Goal: Transaction & Acquisition: Book appointment/travel/reservation

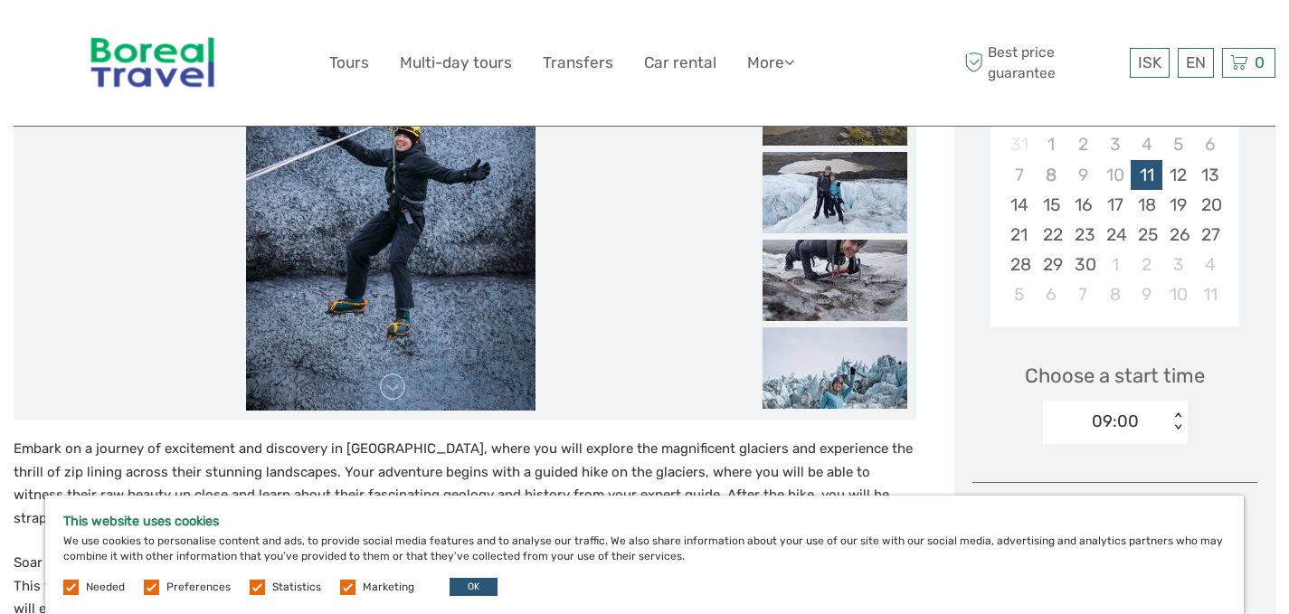
scroll to position [328, 0]
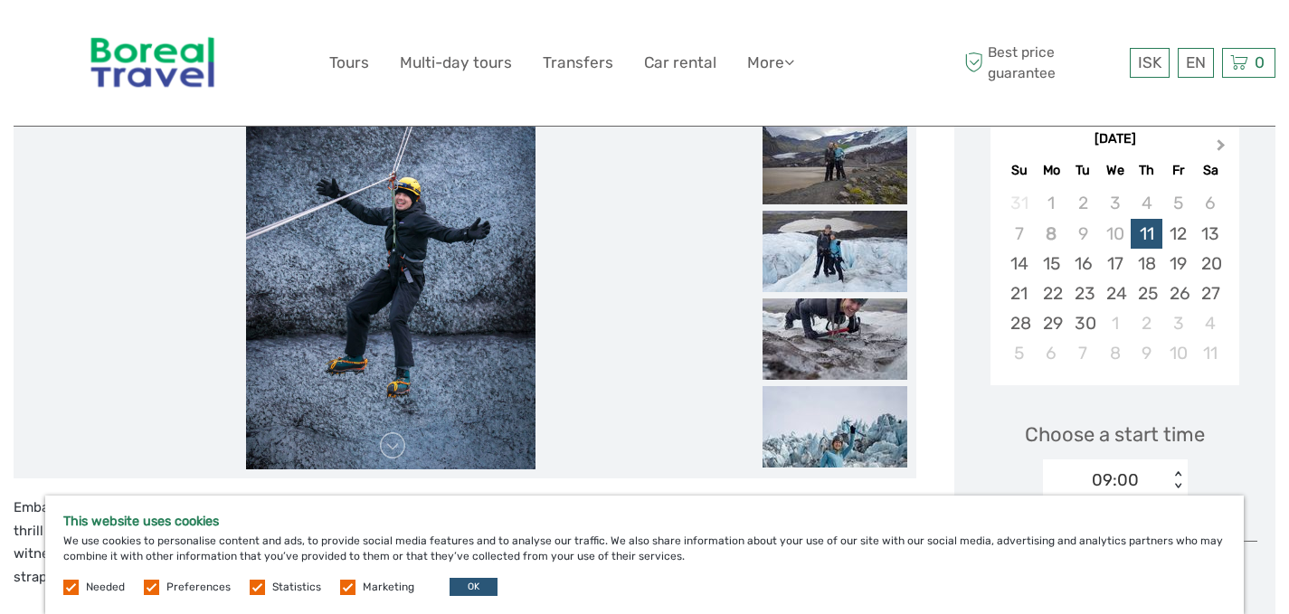
click at [1222, 146] on span "Next Month" at bounding box center [1222, 149] width 0 height 26
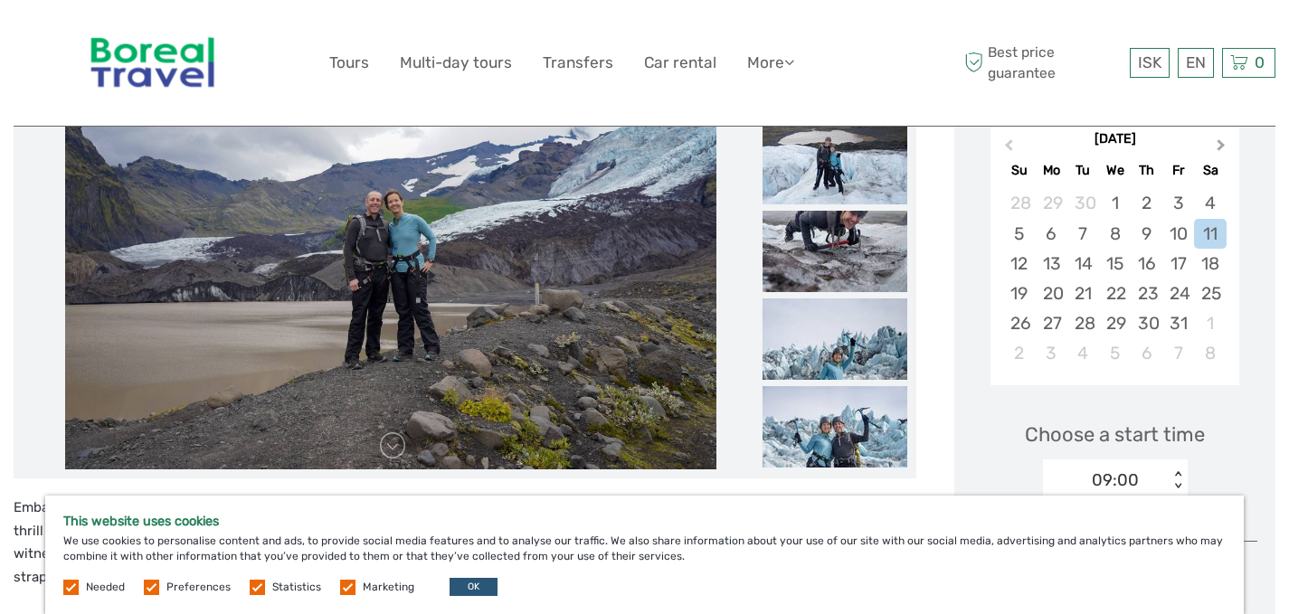
click at [1222, 146] on span "Next Month" at bounding box center [1222, 149] width 0 height 26
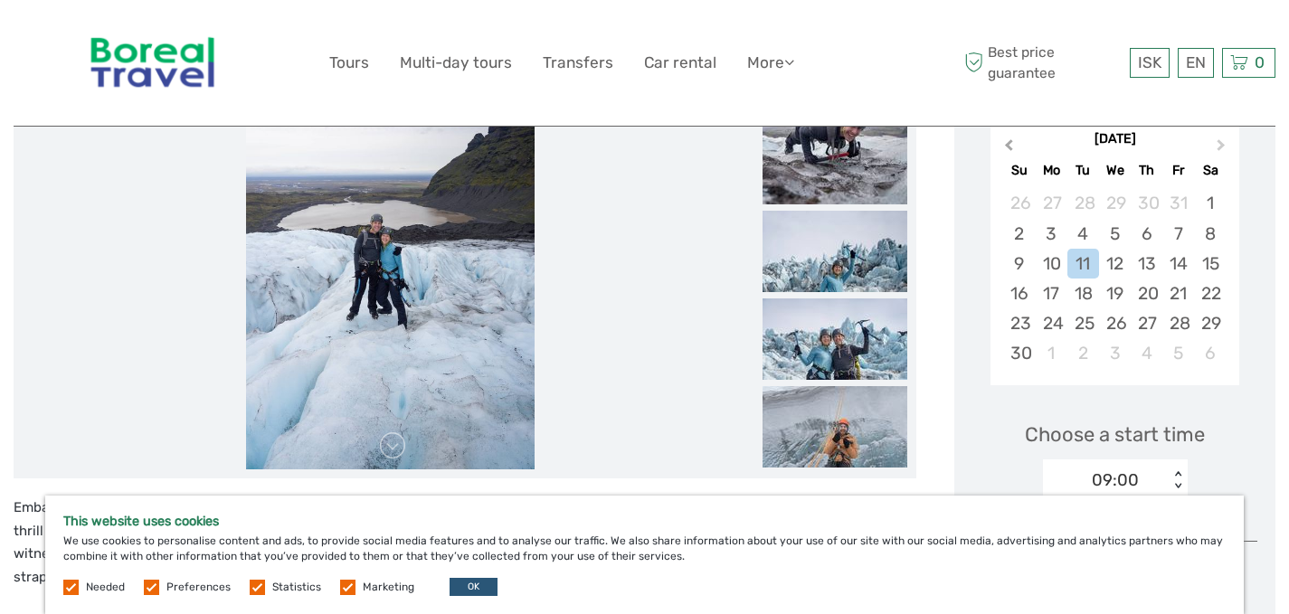
click at [1009, 146] on span "Previous Month" at bounding box center [1009, 149] width 0 height 26
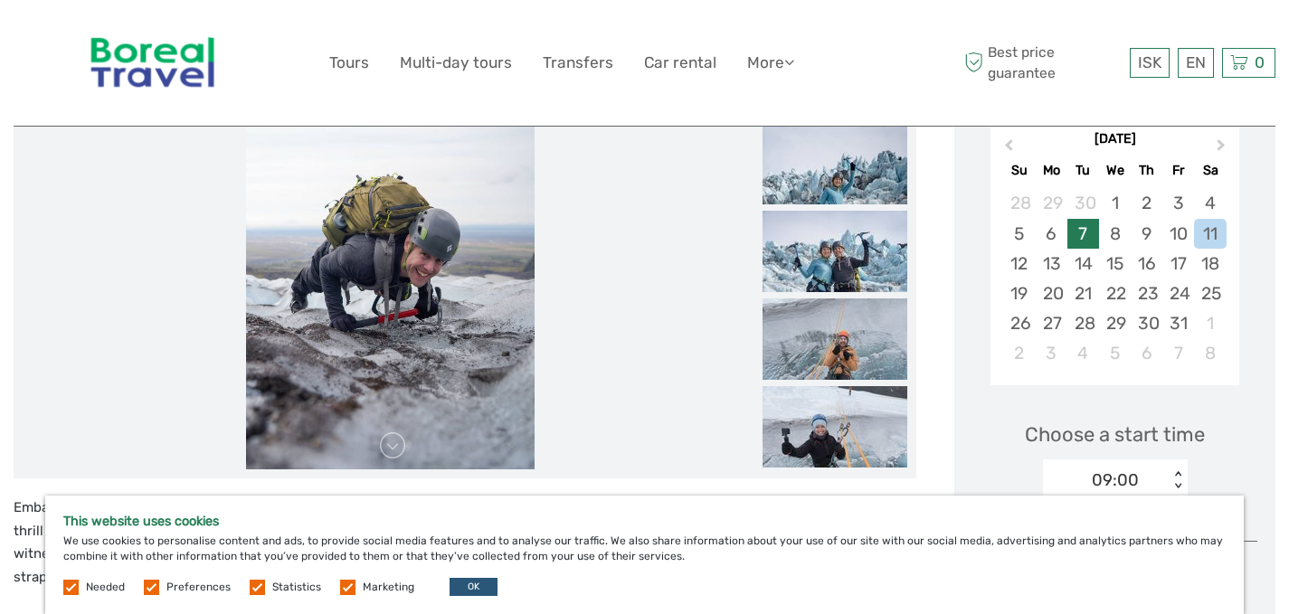
click at [1093, 235] on div "7" at bounding box center [1084, 234] width 32 height 30
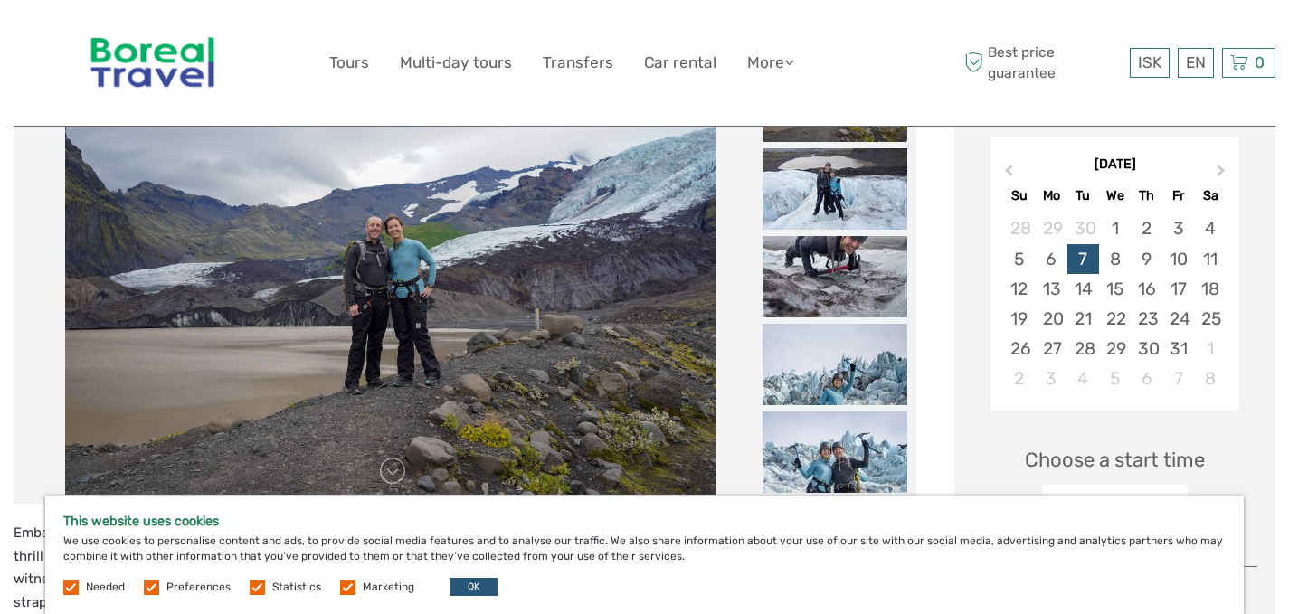
scroll to position [302, 0]
click at [844, 262] on img at bounding box center [835, 277] width 145 height 81
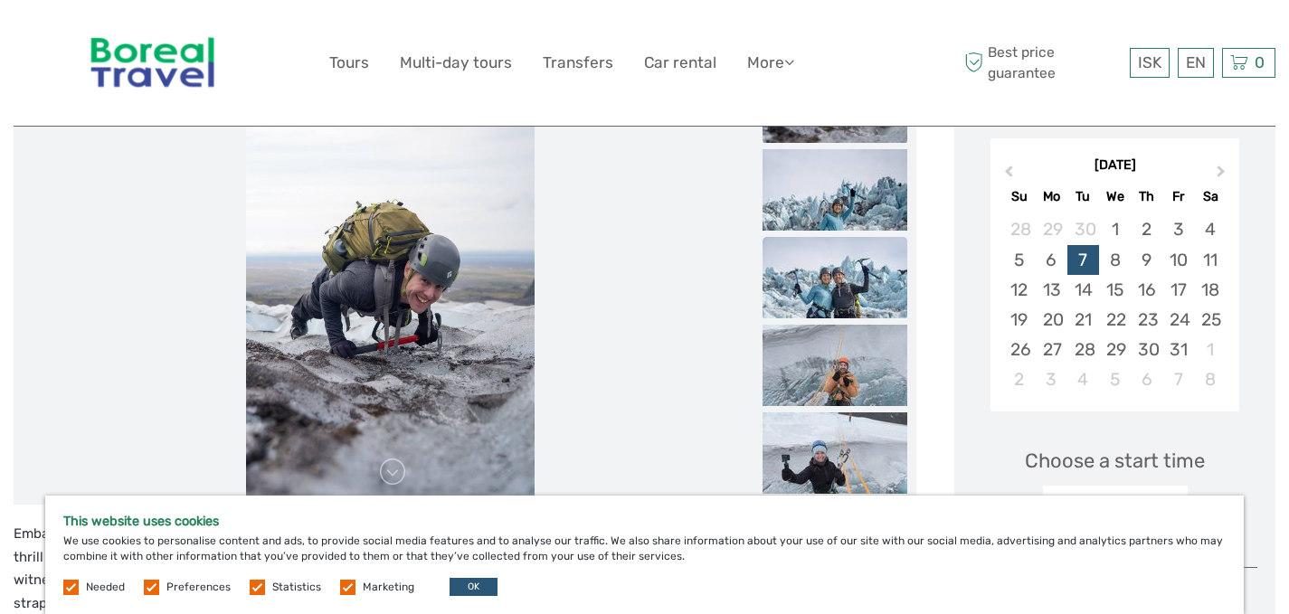
click at [843, 287] on img at bounding box center [835, 277] width 145 height 81
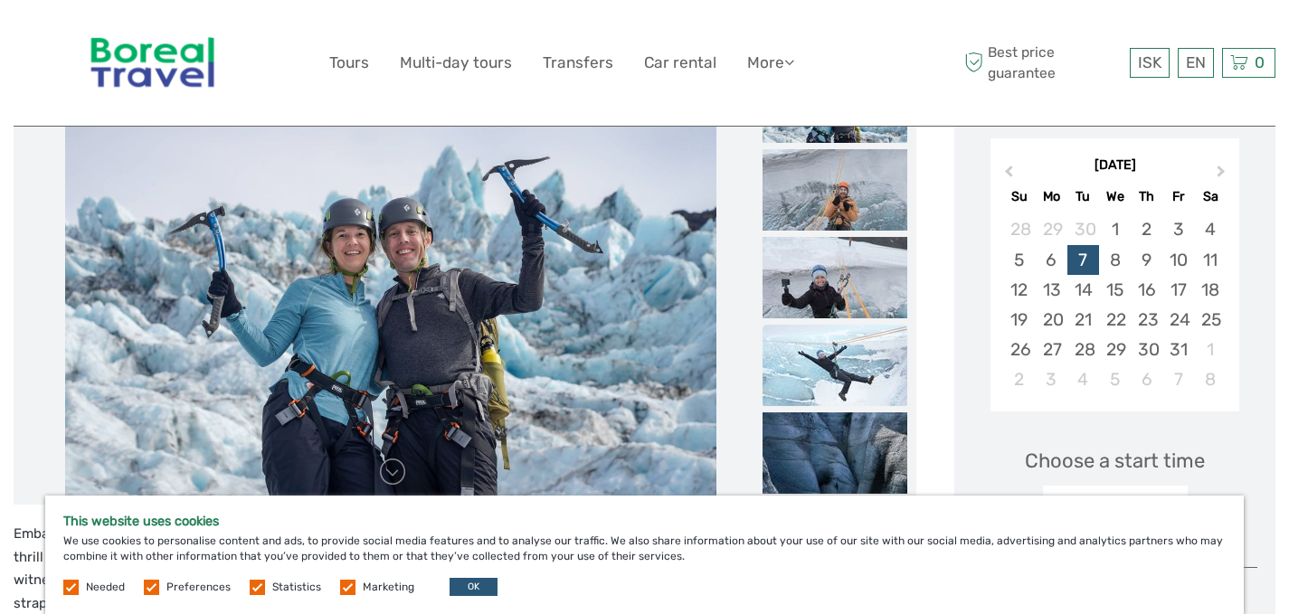
click at [838, 354] on img at bounding box center [835, 365] width 145 height 81
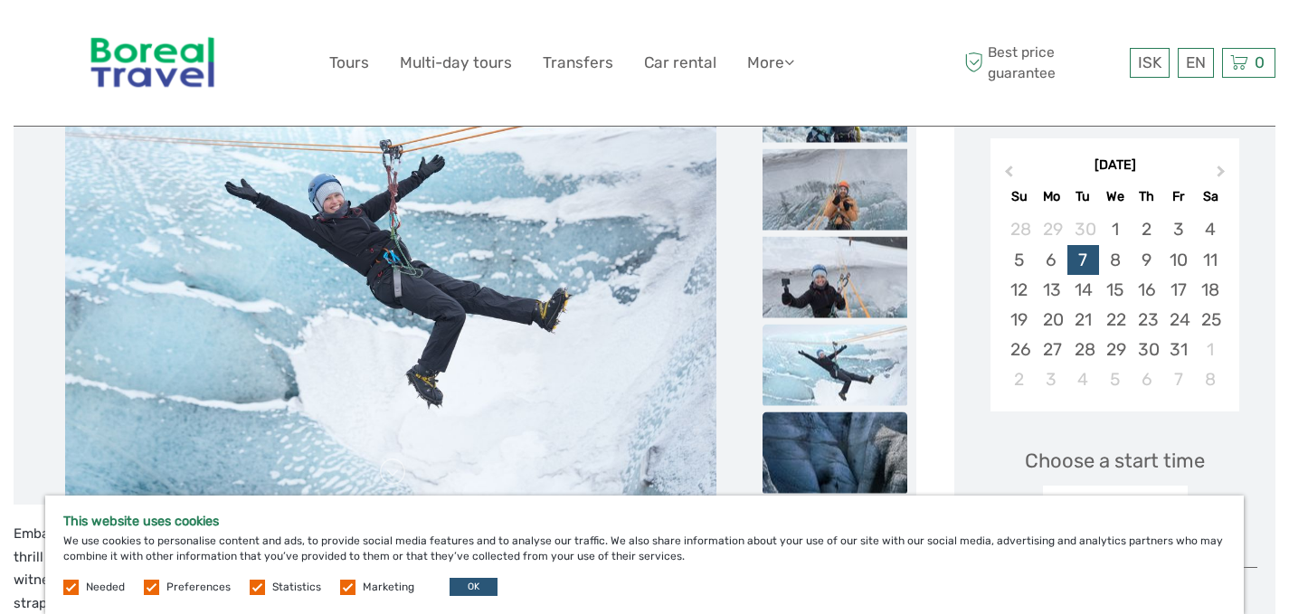
click at [847, 423] on img at bounding box center [835, 453] width 145 height 81
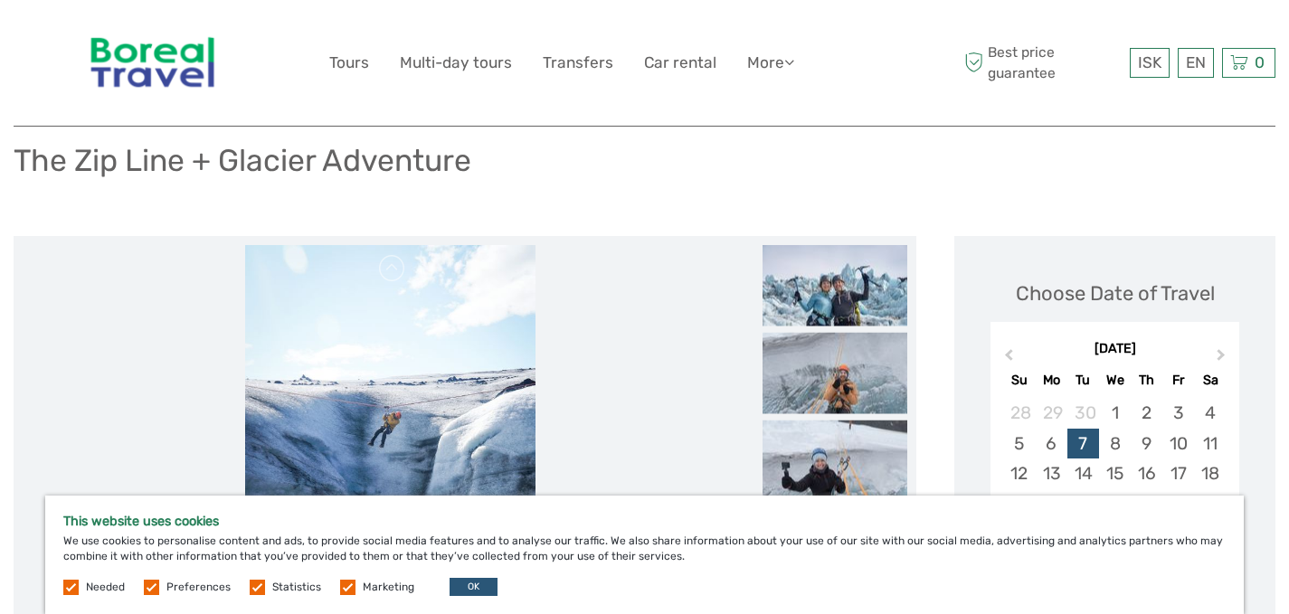
scroll to position [115, 0]
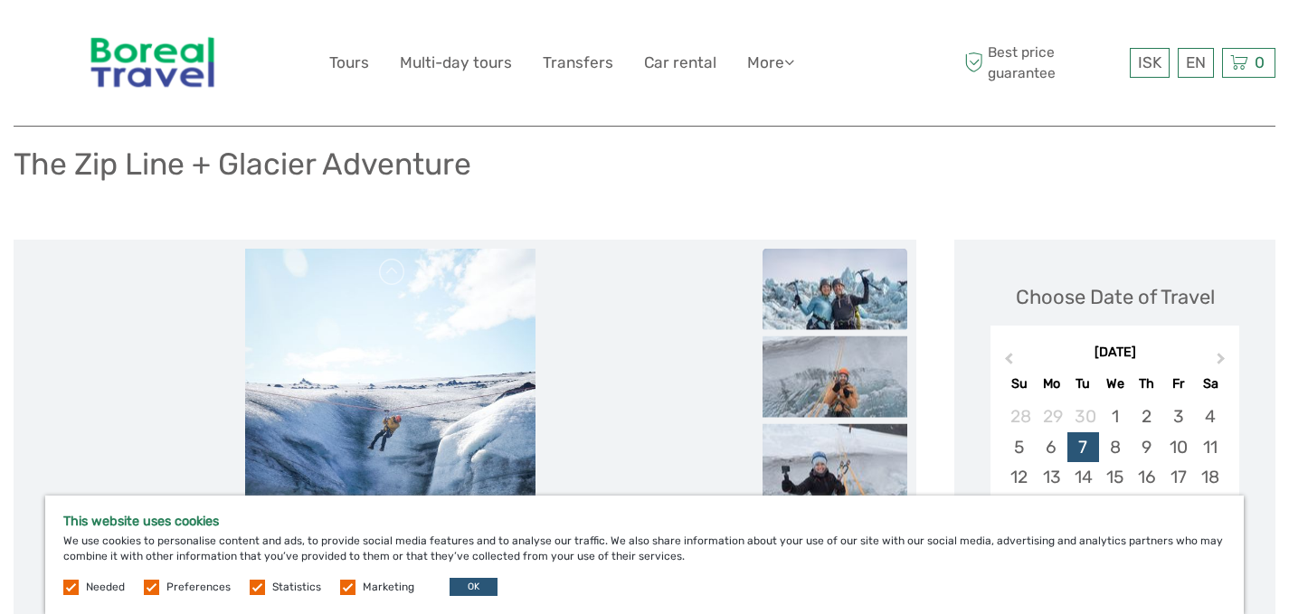
click at [836, 319] on img at bounding box center [835, 289] width 145 height 81
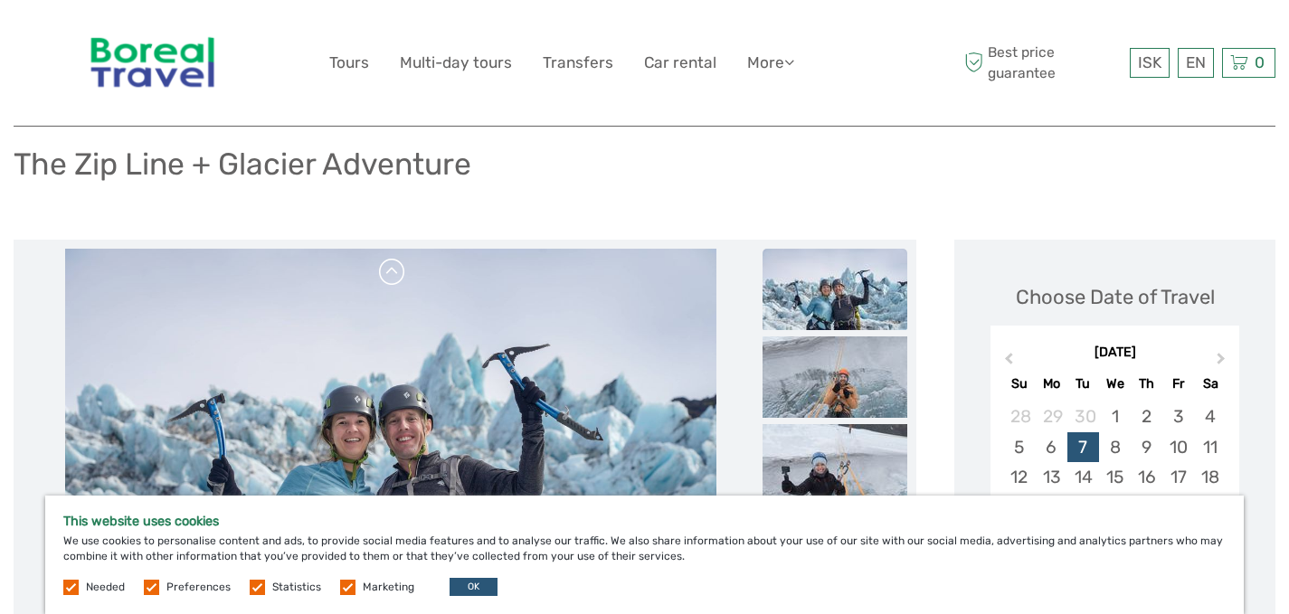
click at [395, 277] on link at bounding box center [392, 272] width 29 height 29
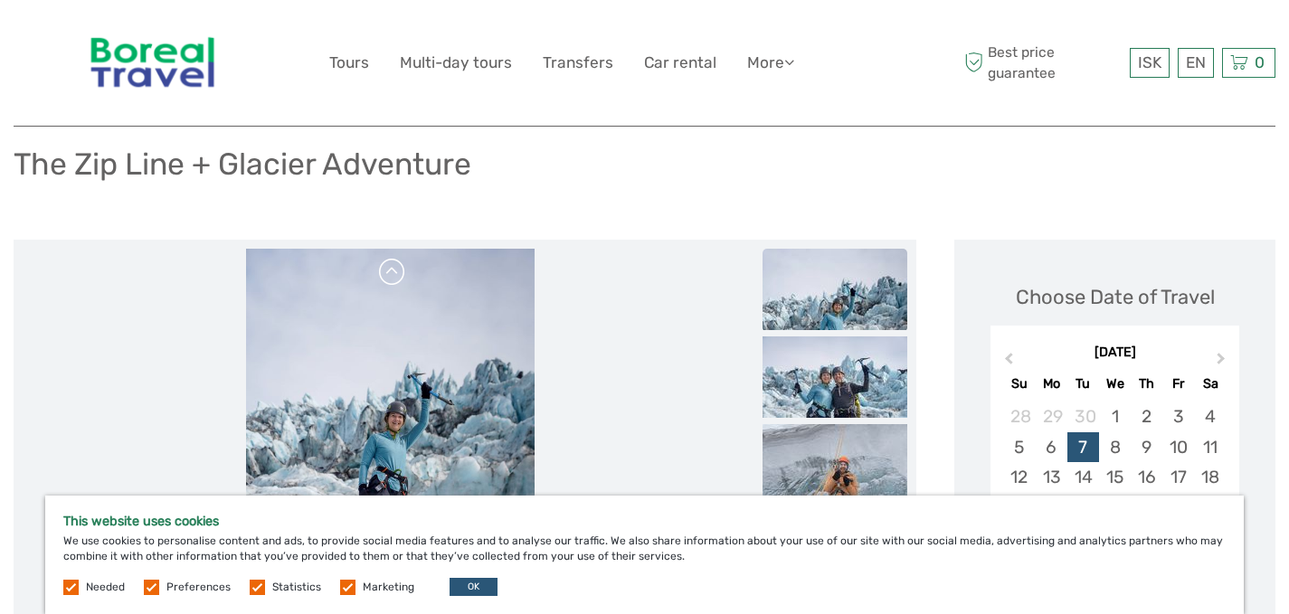
click at [395, 277] on link at bounding box center [392, 272] width 29 height 29
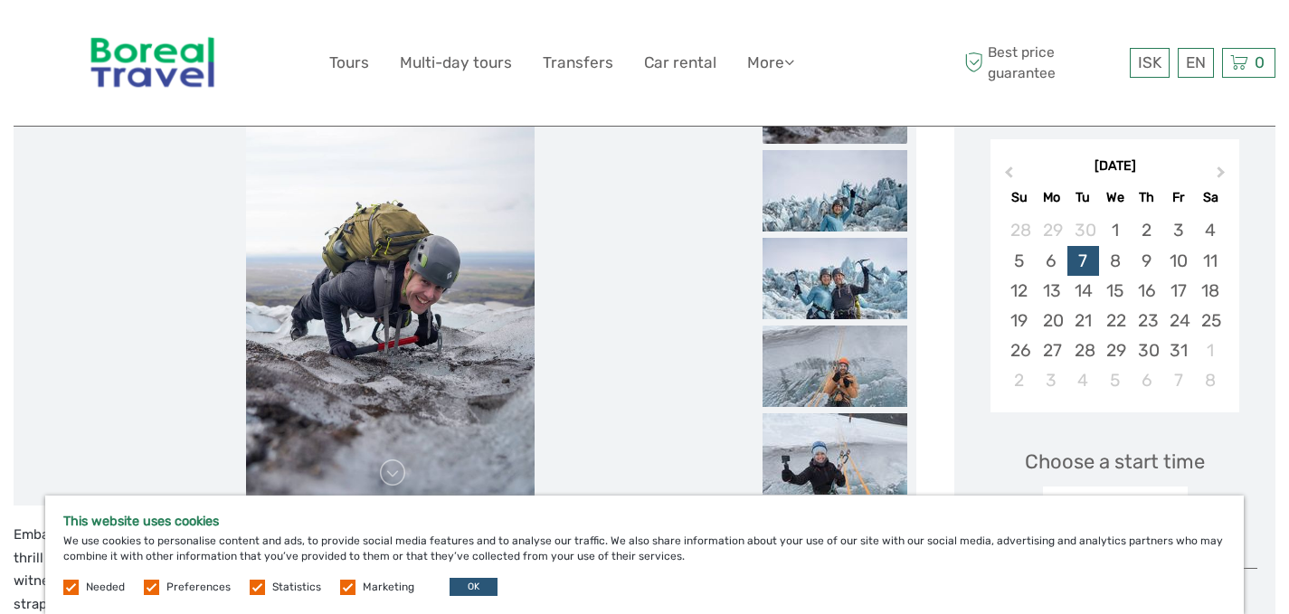
scroll to position [302, 0]
click at [190, 58] on img at bounding box center [153, 63] width 148 height 99
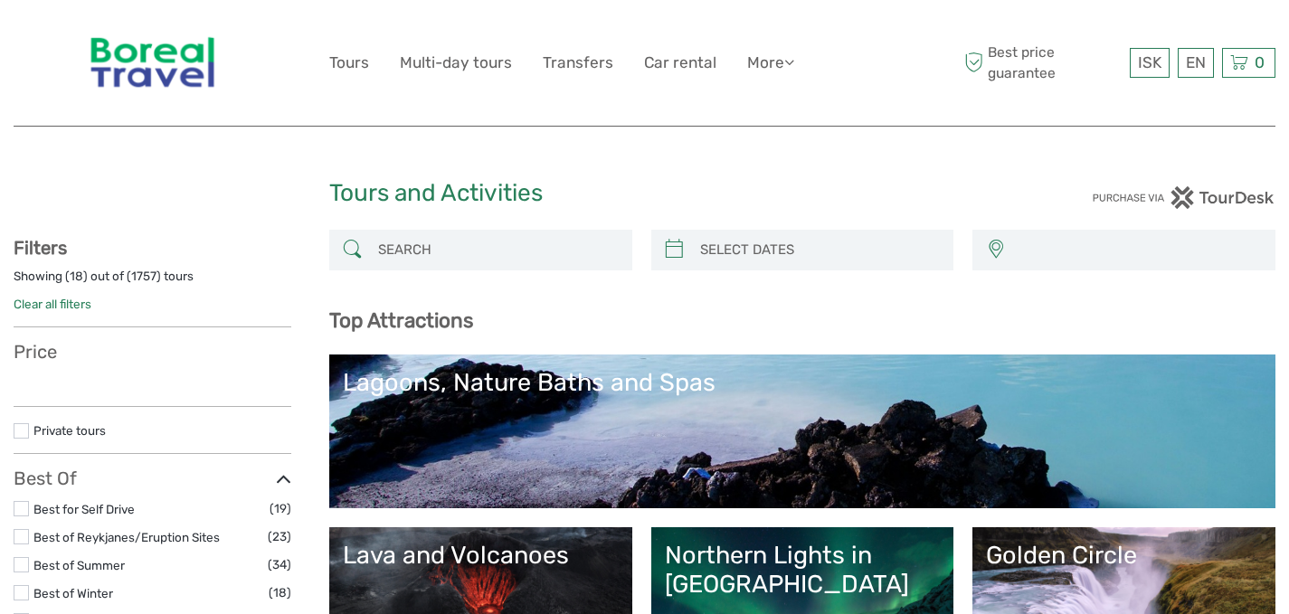
select select
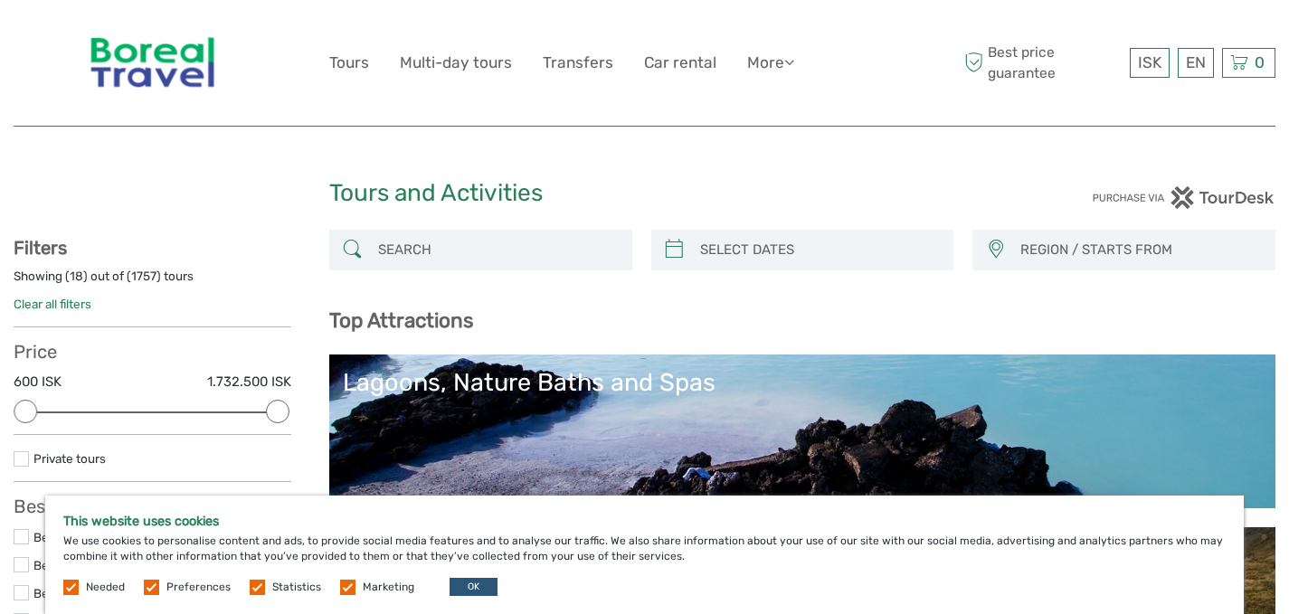
click at [476, 238] on input "search" at bounding box center [497, 250] width 252 height 32
click at [471, 259] on input "search" at bounding box center [497, 250] width 252 height 32
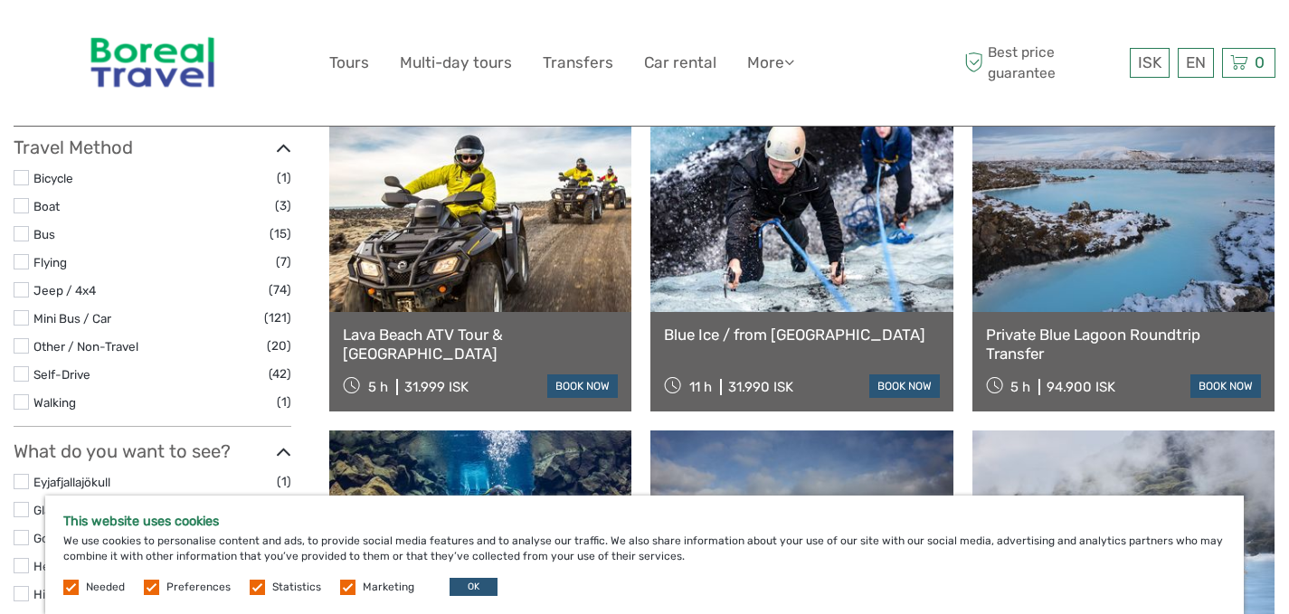
scroll to position [553, 0]
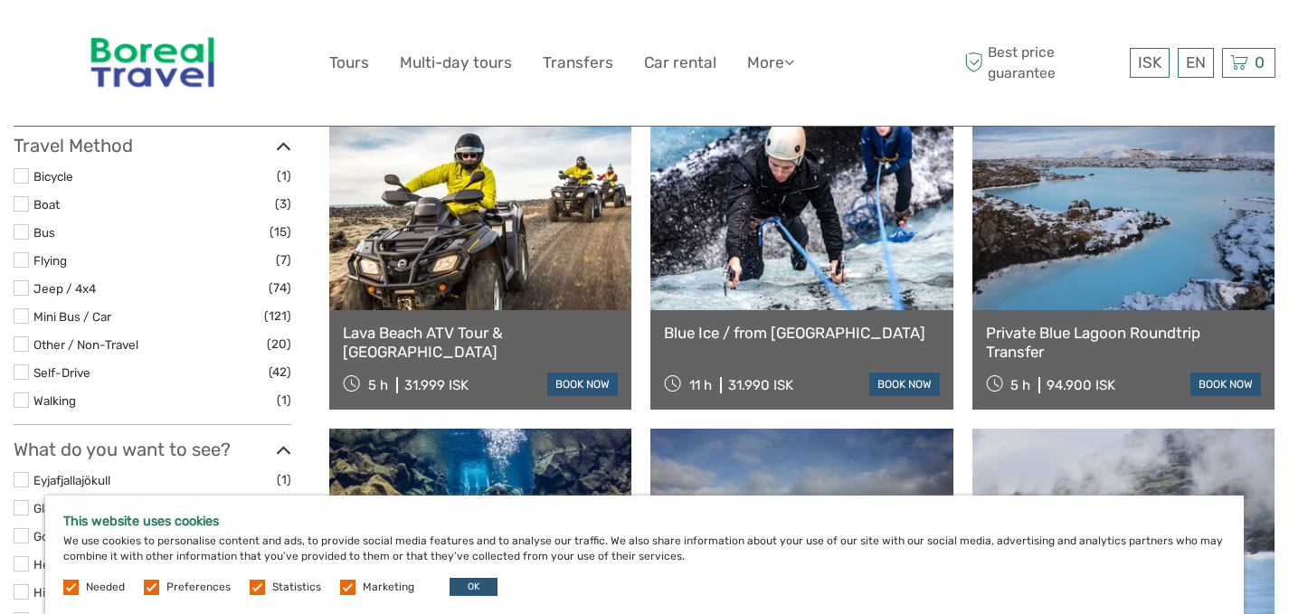
type input "blue"
click at [466, 592] on button "OK" at bounding box center [474, 587] width 48 height 18
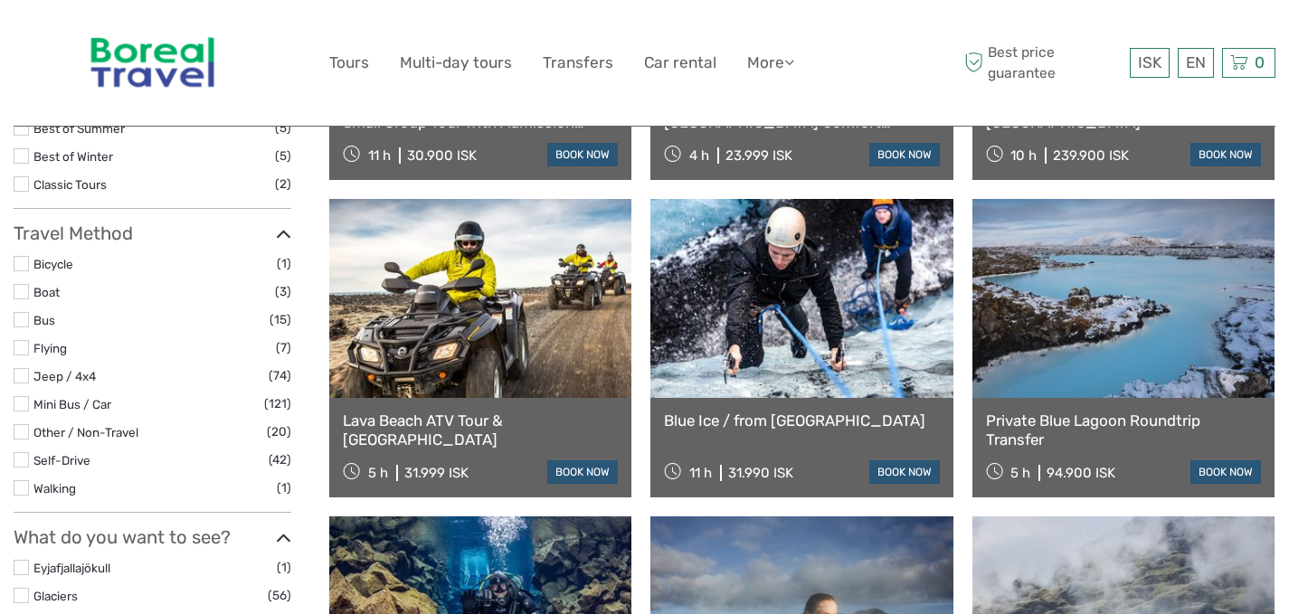
scroll to position [466, 0]
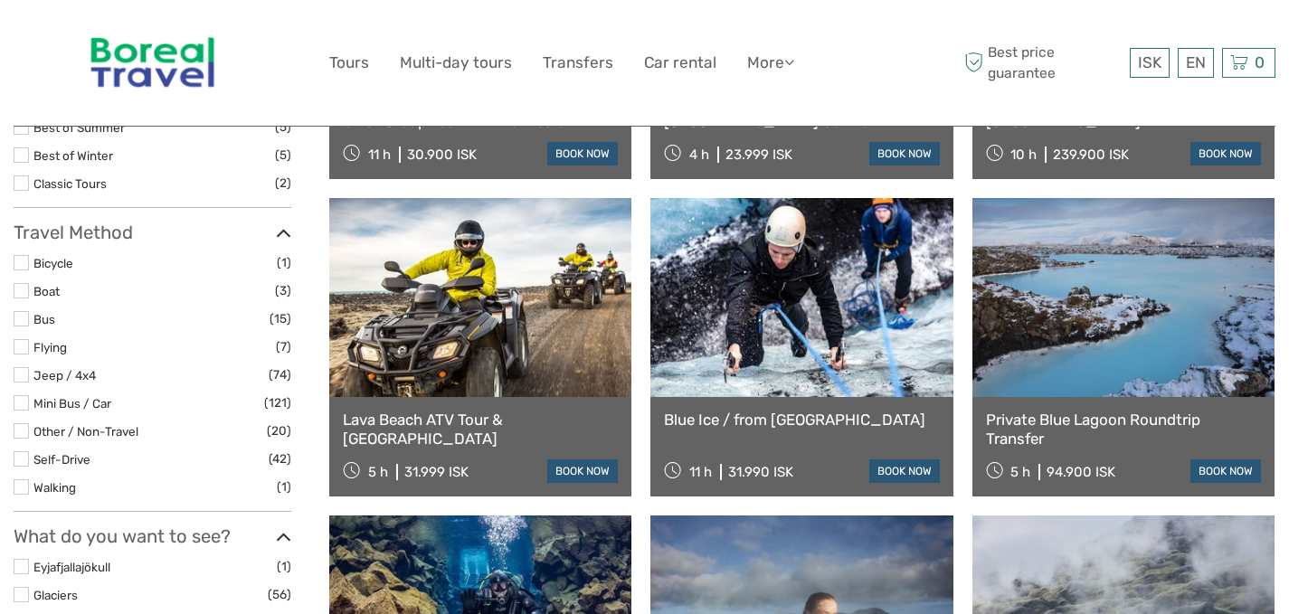
click at [810, 314] on link at bounding box center [802, 297] width 302 height 199
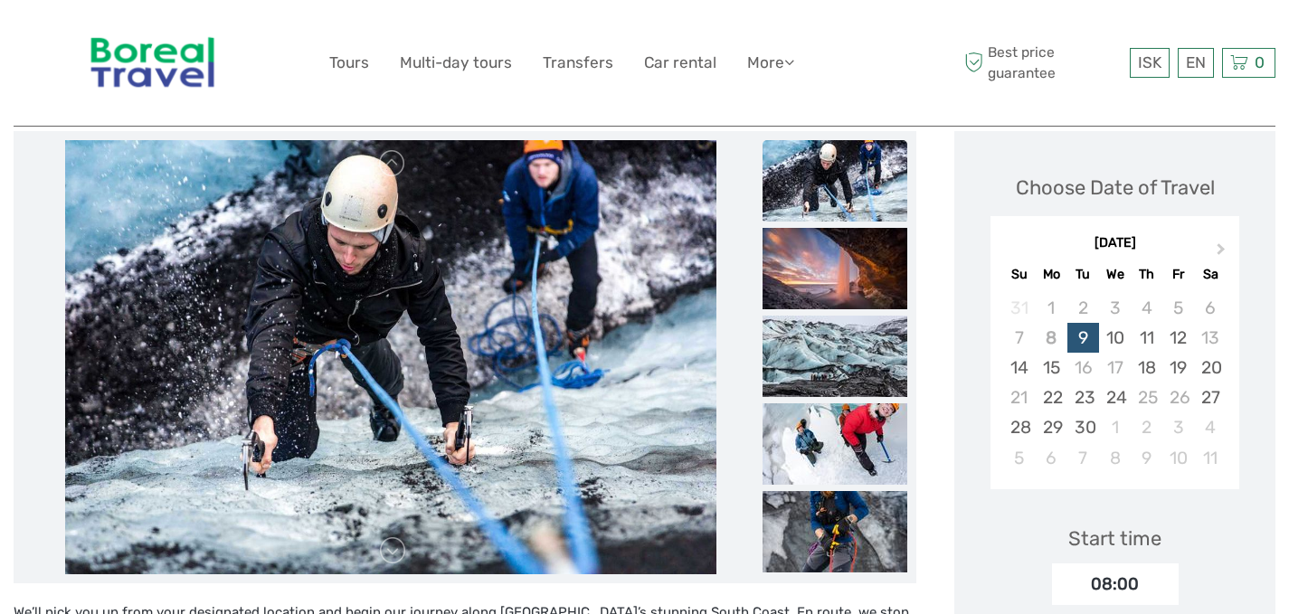
scroll to position [230, 0]
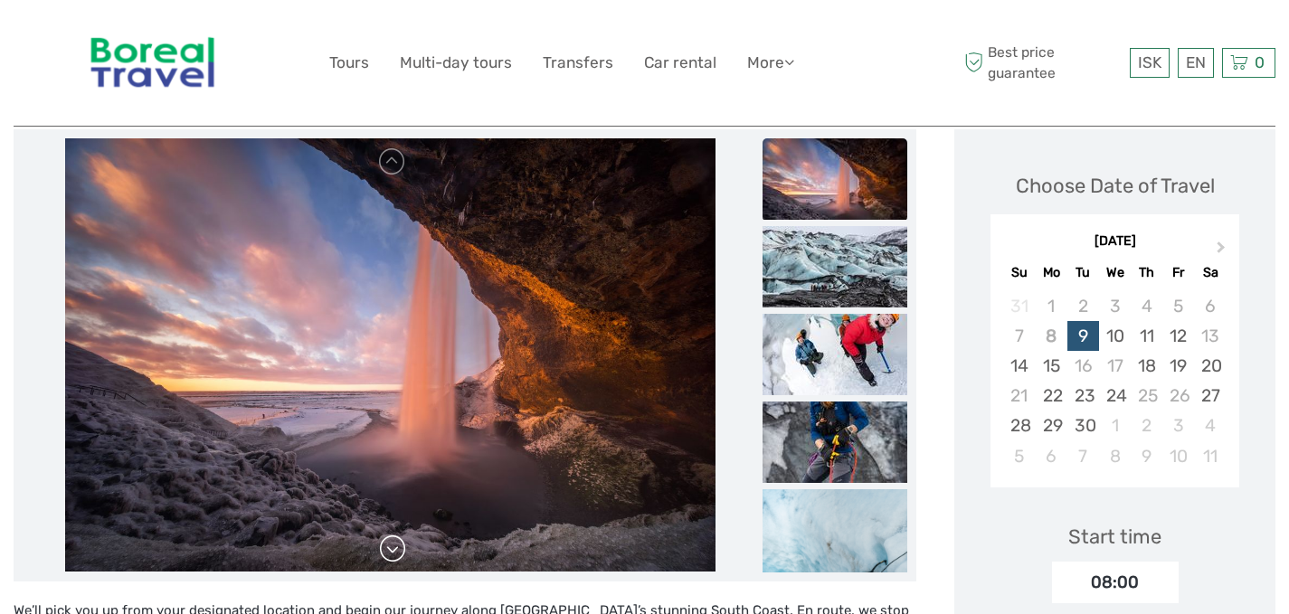
click at [393, 544] on link at bounding box center [392, 549] width 29 height 29
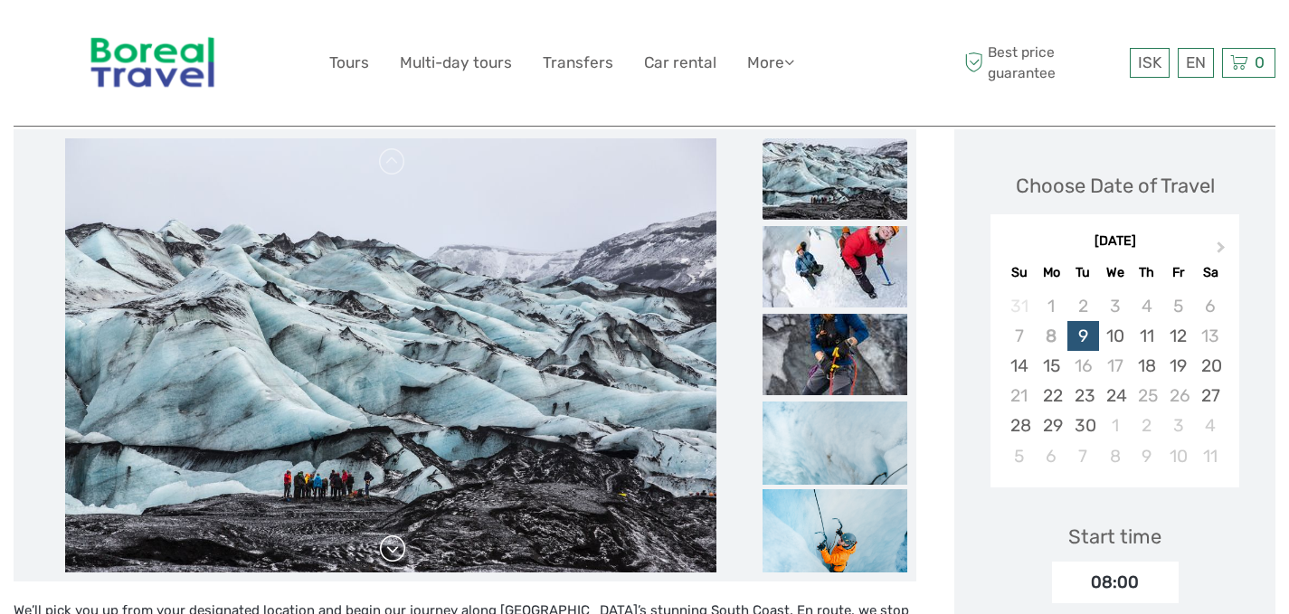
click at [393, 544] on link at bounding box center [392, 549] width 29 height 29
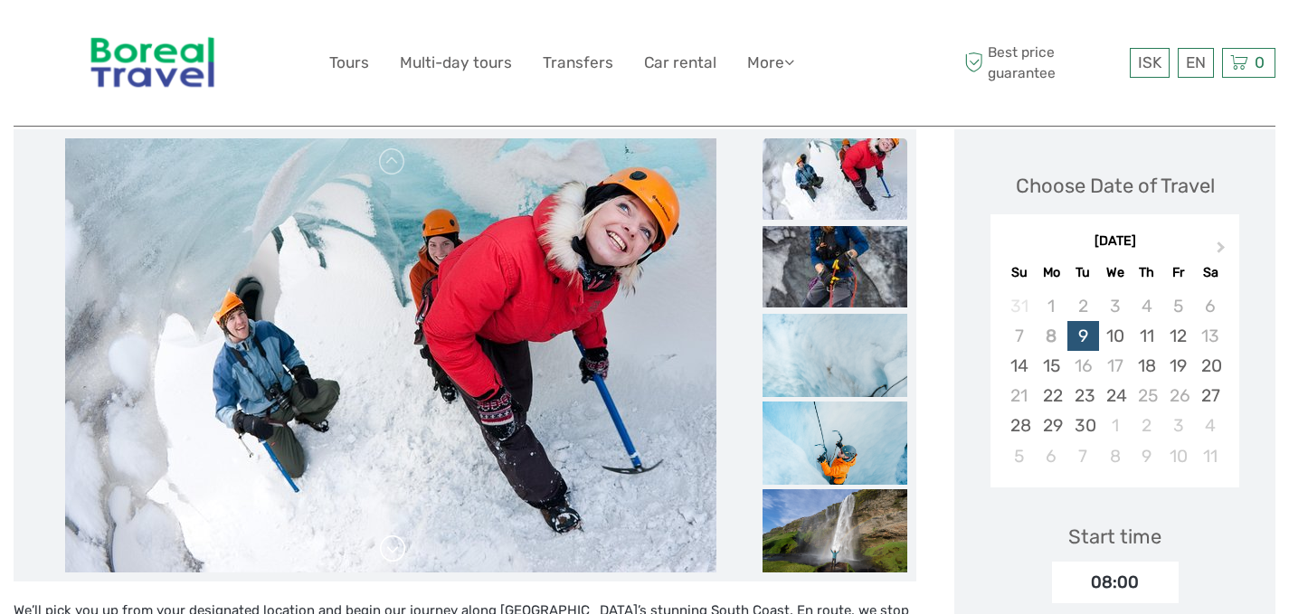
click at [393, 544] on link at bounding box center [392, 549] width 29 height 29
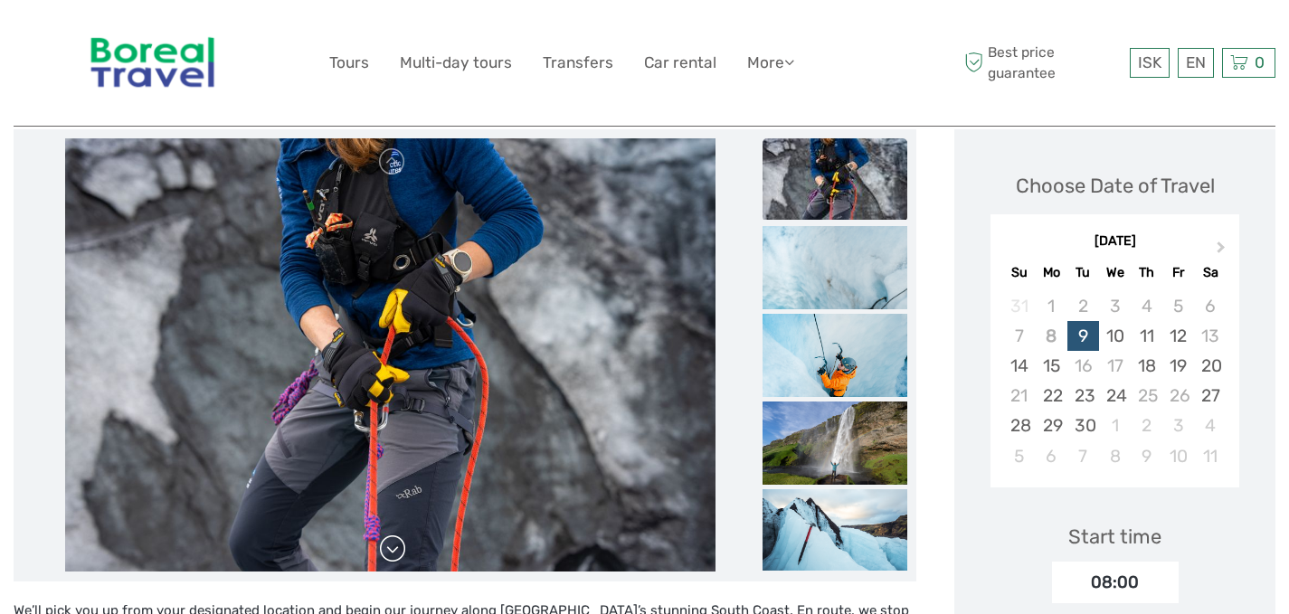
click at [393, 544] on link at bounding box center [392, 549] width 29 height 29
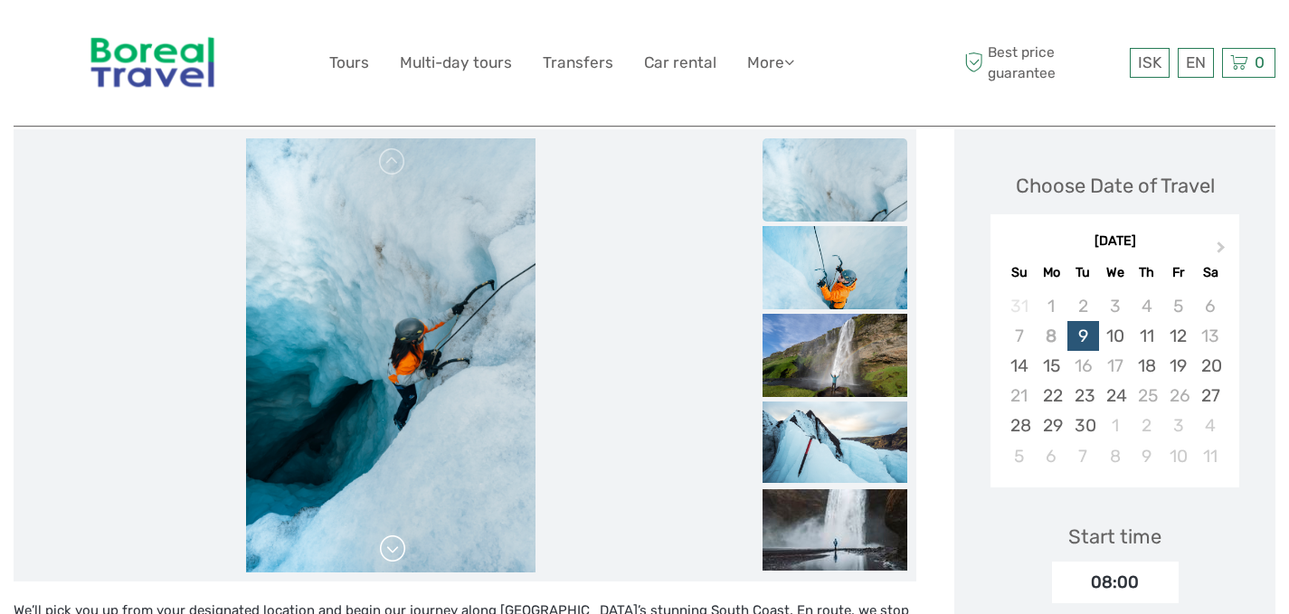
click at [393, 544] on link at bounding box center [392, 549] width 29 height 29
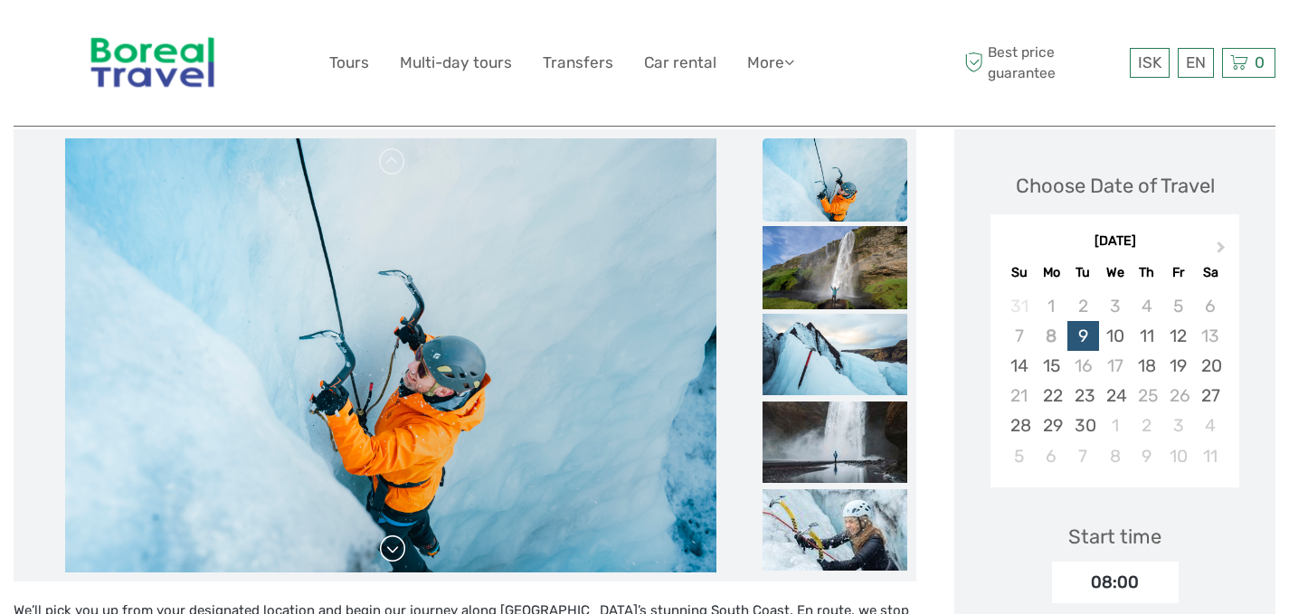
click at [393, 544] on link at bounding box center [392, 549] width 29 height 29
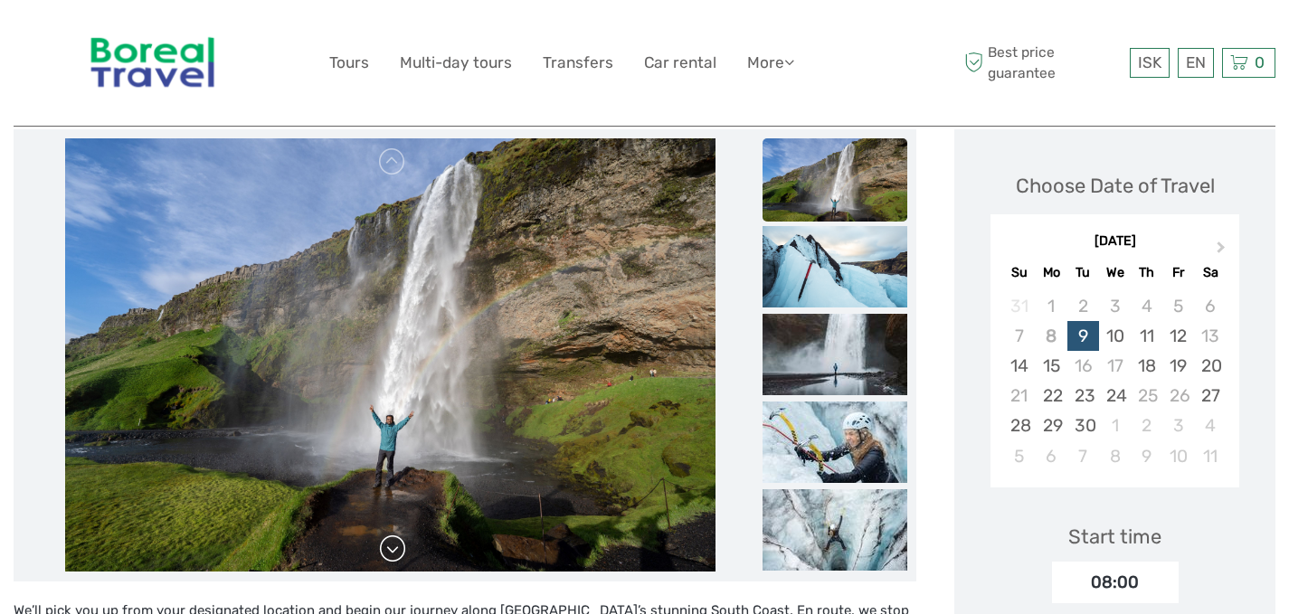
click at [393, 544] on link at bounding box center [392, 549] width 29 height 29
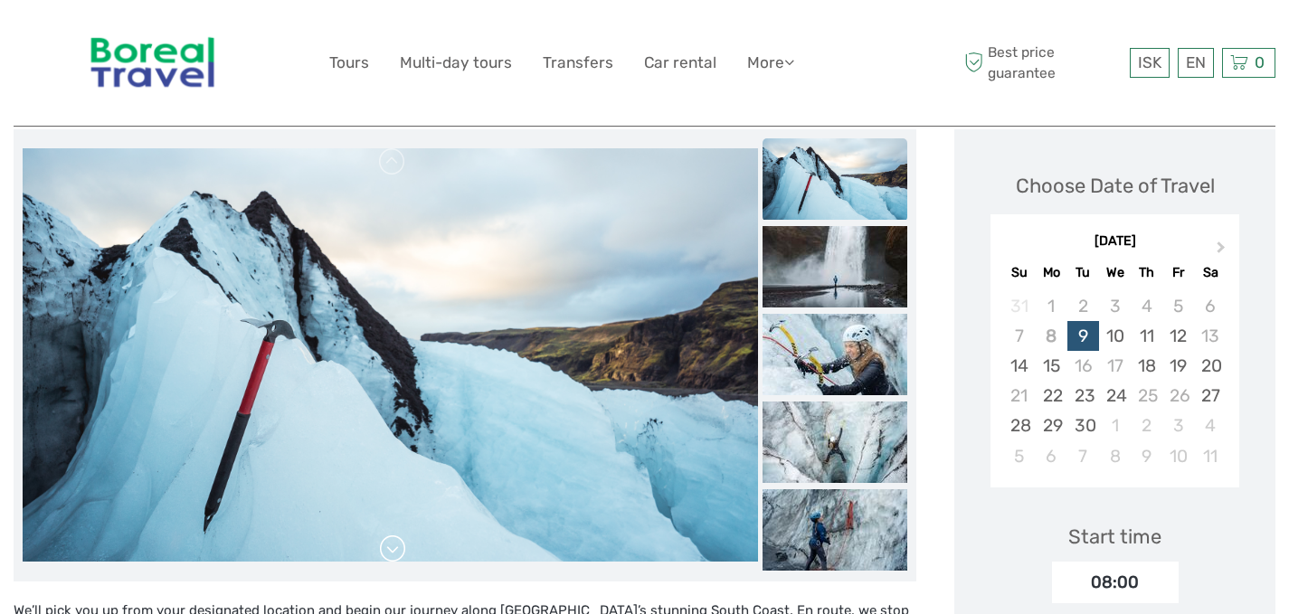
click at [393, 544] on link at bounding box center [392, 549] width 29 height 29
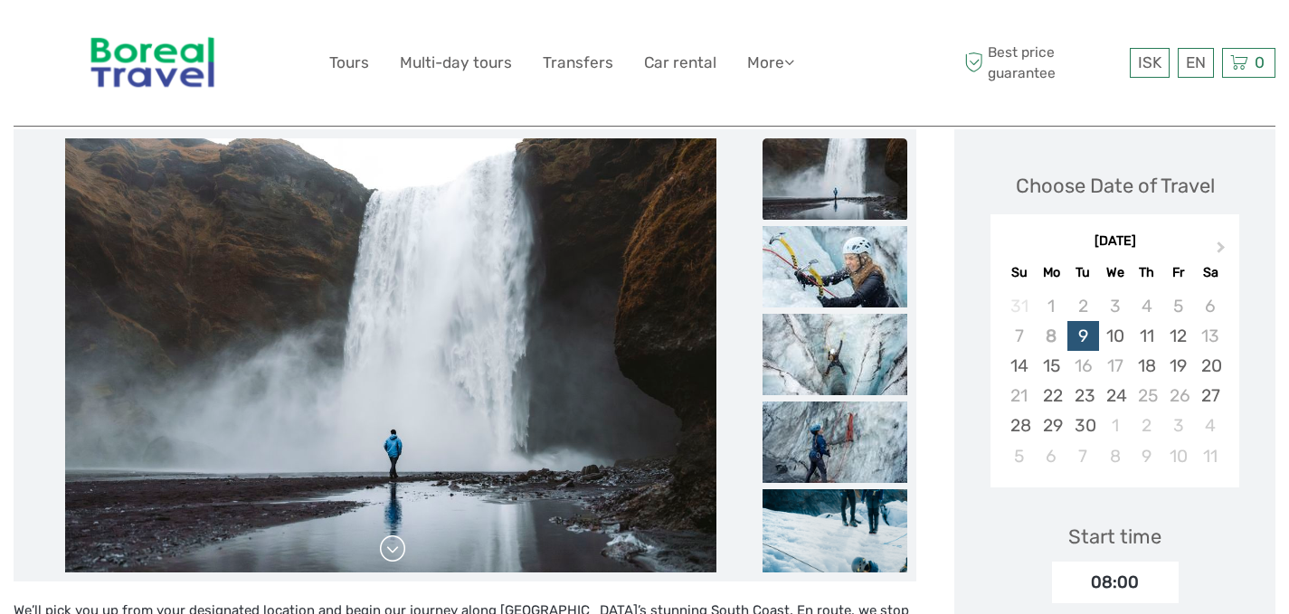
click at [393, 544] on link at bounding box center [392, 549] width 29 height 29
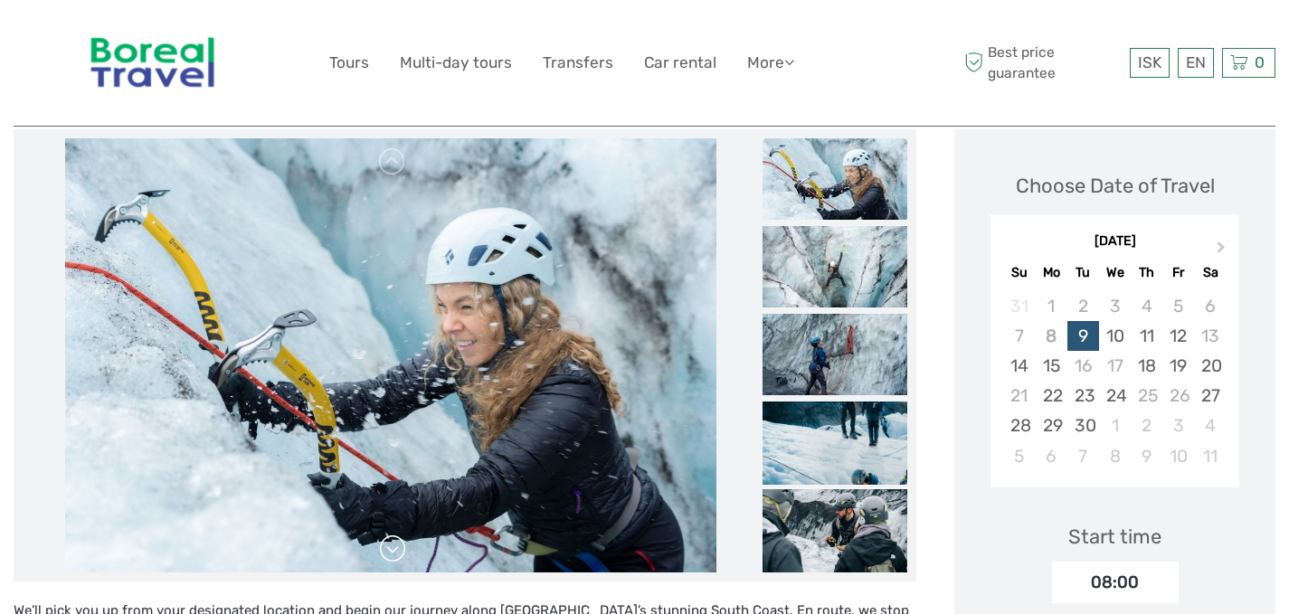
click at [393, 544] on link at bounding box center [392, 549] width 29 height 29
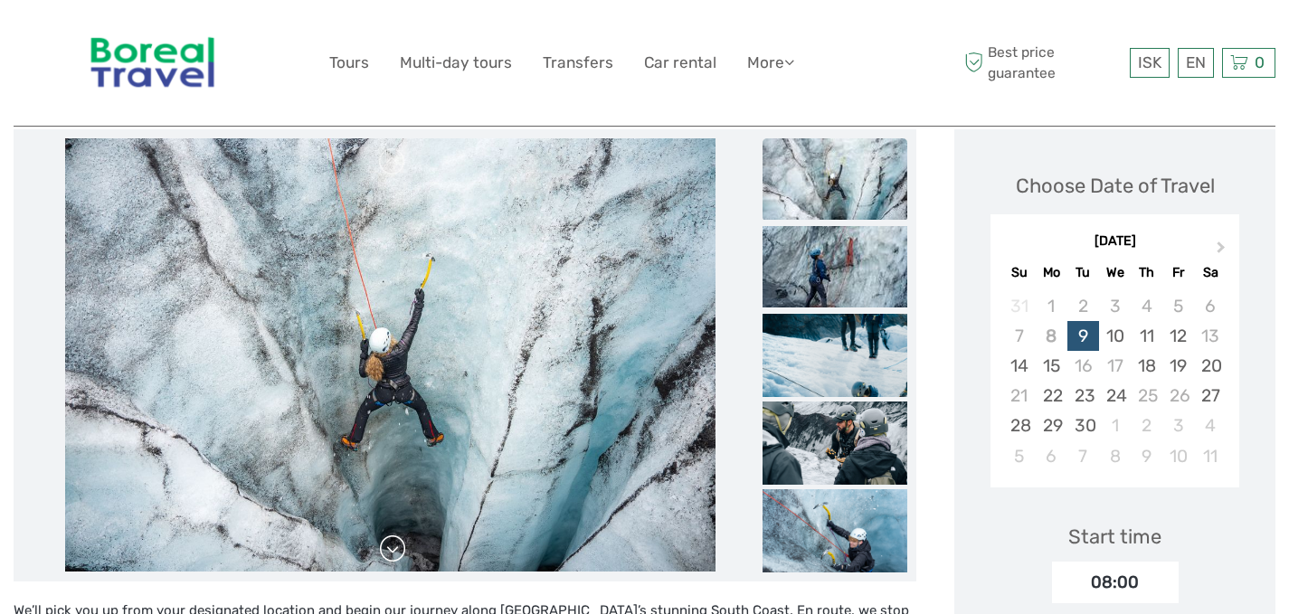
click at [393, 544] on link at bounding box center [392, 549] width 29 height 29
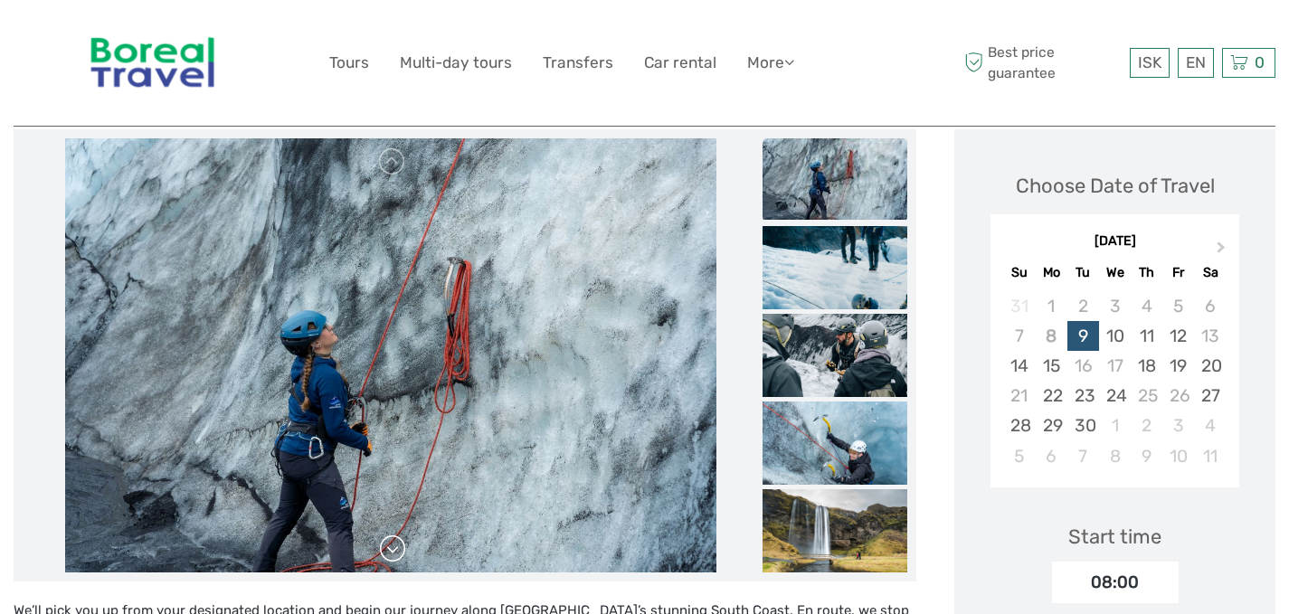
click at [393, 544] on link at bounding box center [392, 549] width 29 height 29
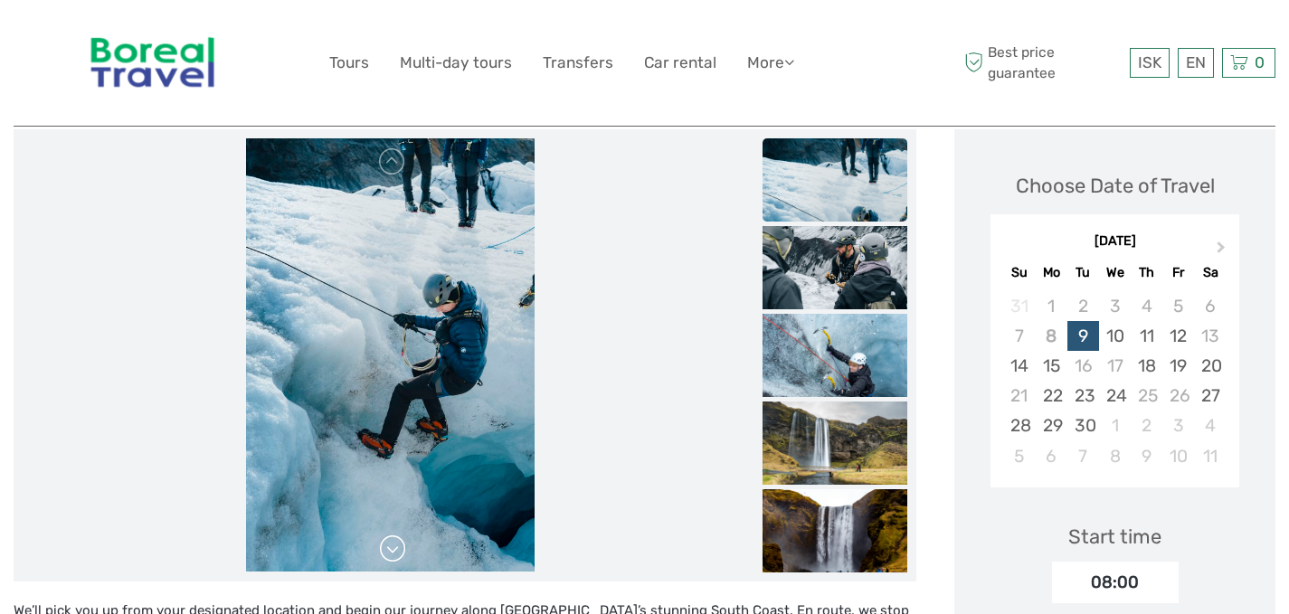
click at [393, 544] on link at bounding box center [392, 549] width 29 height 29
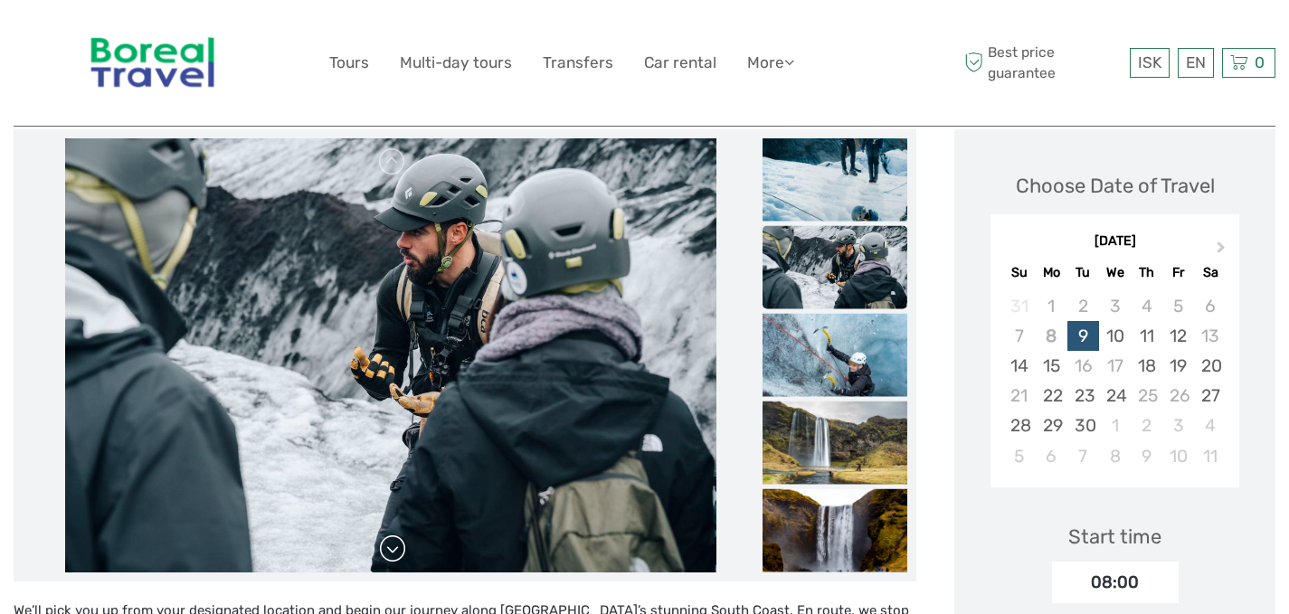
click at [393, 544] on link at bounding box center [392, 549] width 29 height 29
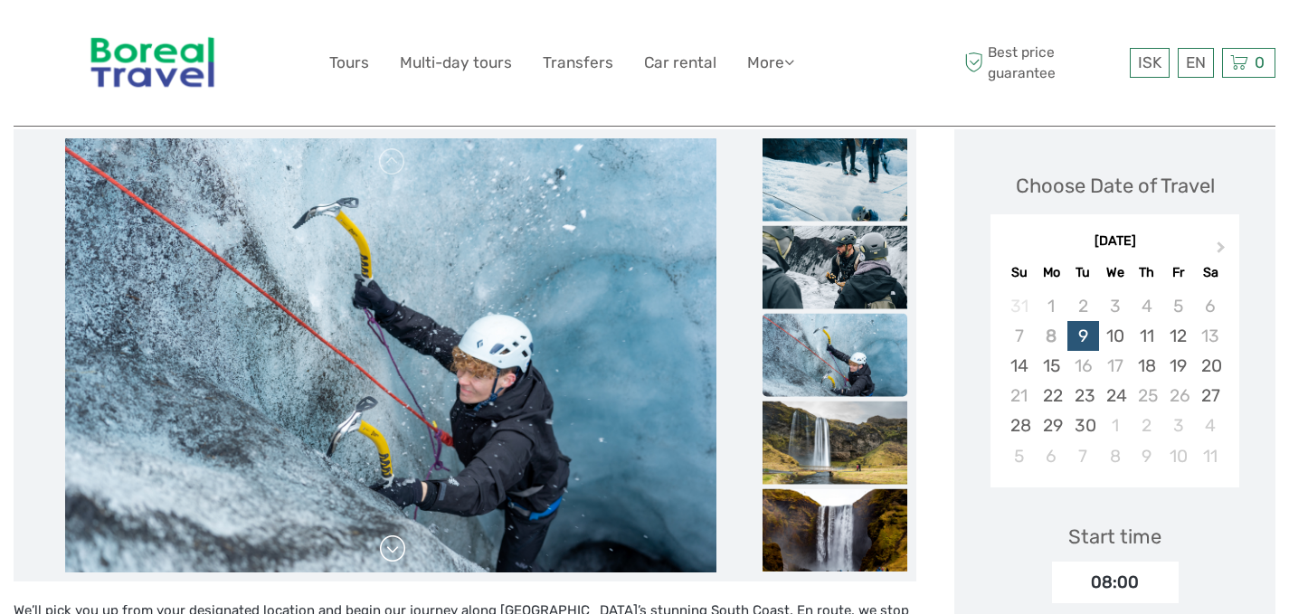
click at [393, 544] on link at bounding box center [392, 549] width 29 height 29
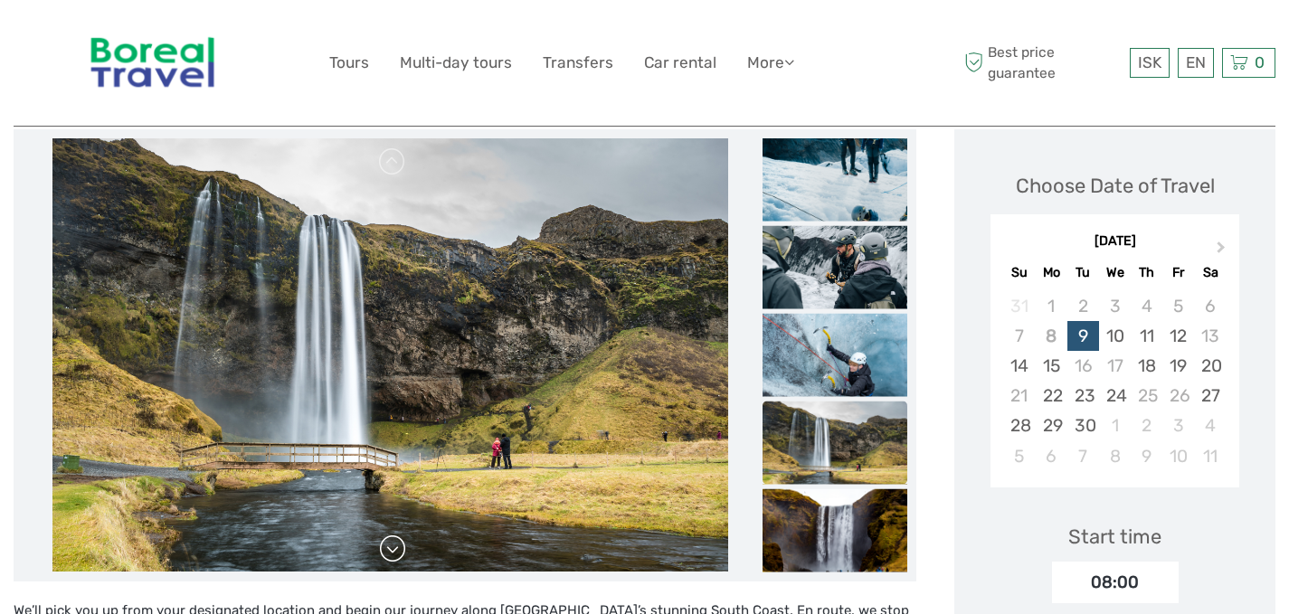
click at [393, 544] on link at bounding box center [392, 549] width 29 height 29
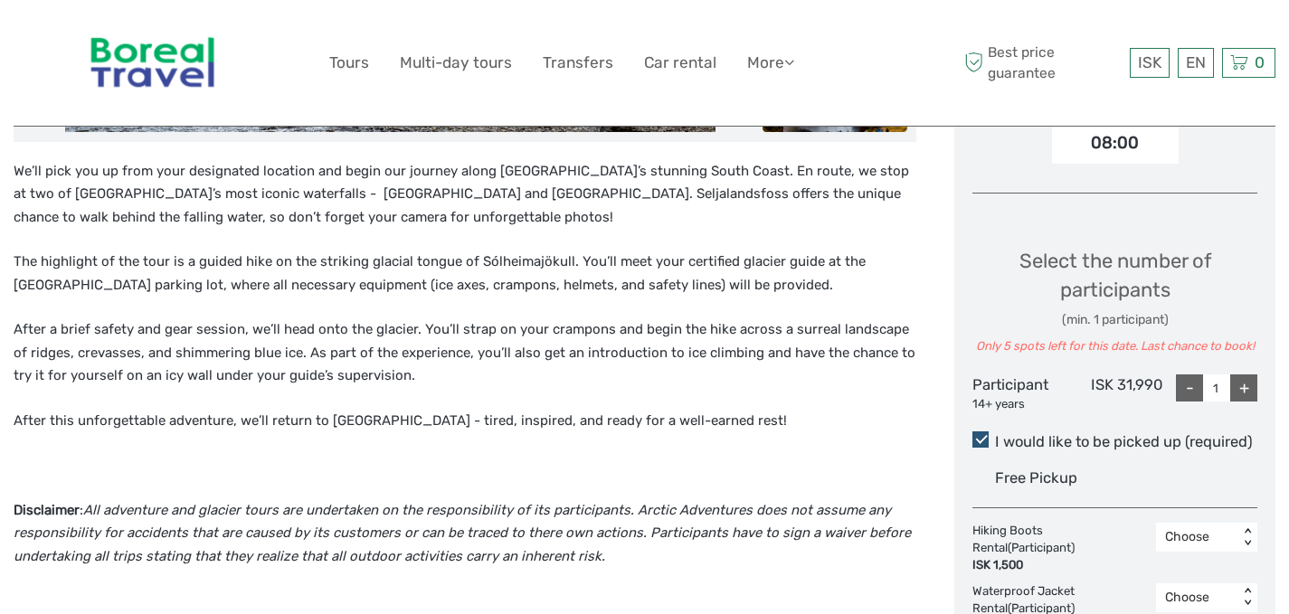
scroll to position [670, 0]
